Goal: Browse casually

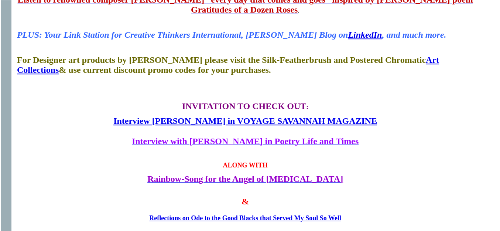
scroll to position [337, 0]
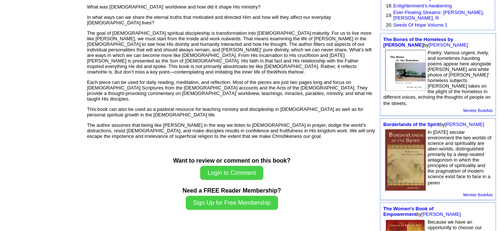
scroll to position [36, 0]
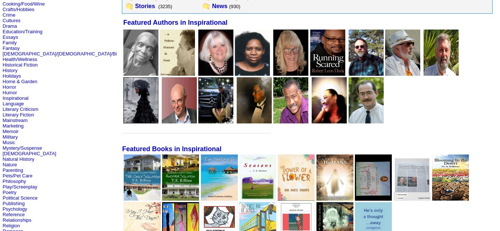
scroll to position [76, 0]
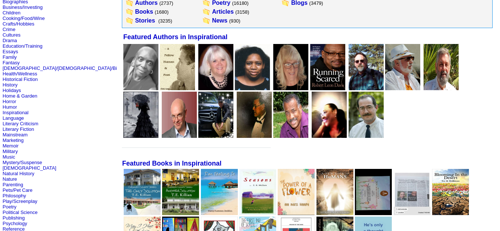
click at [310, 72] on img at bounding box center [327, 67] width 35 height 46
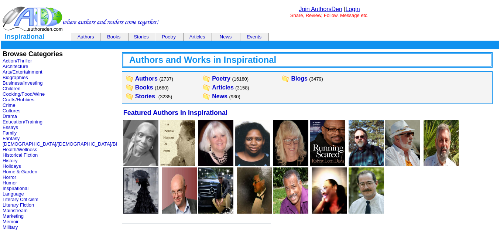
scroll to position [76, 0]
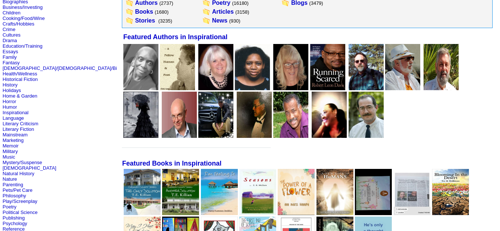
click at [235, 71] on img at bounding box center [252, 67] width 35 height 46
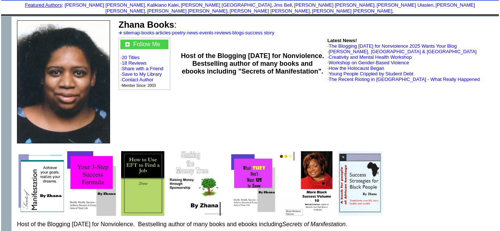
scroll to position [42, 0]
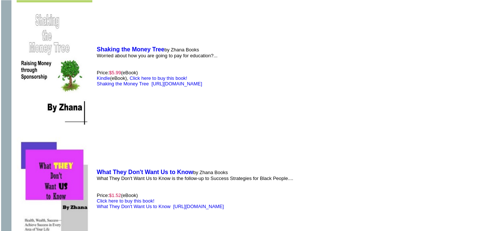
scroll to position [841, 0]
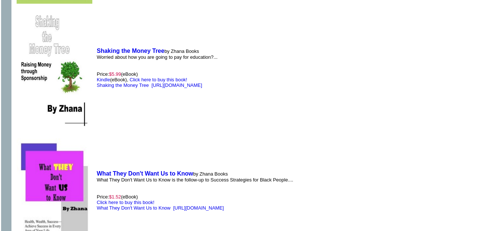
click at [30, 75] on img at bounding box center [55, 70] width 76 height 111
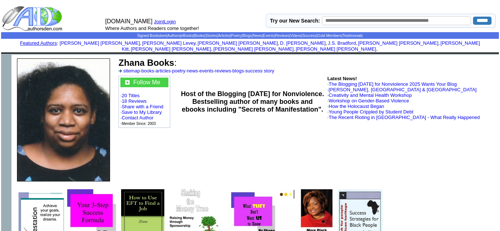
scroll to position [841, 0]
